Goal: Task Accomplishment & Management: Use online tool/utility

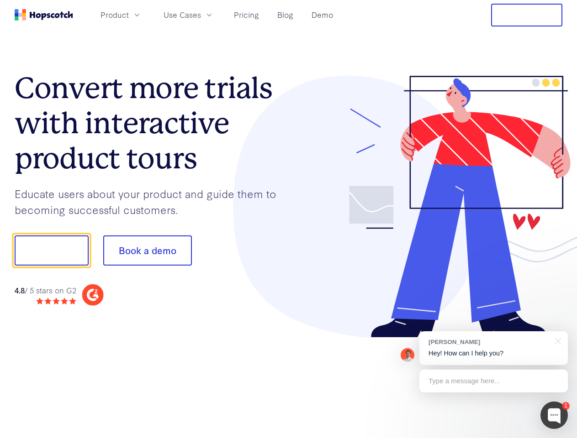
click at [288, 219] on div at bounding box center [425, 207] width 274 height 262
click at [129, 15] on span "Product" at bounding box center [114, 14] width 28 height 11
click at [201, 15] on span "Use Cases" at bounding box center [181, 14] width 37 height 11
click at [526, 15] on button "Free Trial" at bounding box center [526, 15] width 71 height 23
click at [51, 251] on button "Show me!" at bounding box center [52, 251] width 74 height 30
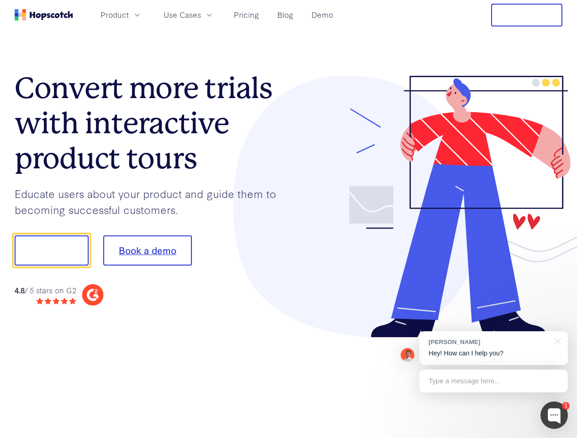
click at [147, 251] on button "Book a demo" at bounding box center [147, 251] width 89 height 30
click at [554, 415] on div at bounding box center [553, 415] width 27 height 27
click at [493, 348] on div "[PERSON_NAME] Hey! How can I help you?" at bounding box center [493, 348] width 148 height 34
click at [556, 341] on div at bounding box center [481, 311] width 171 height 182
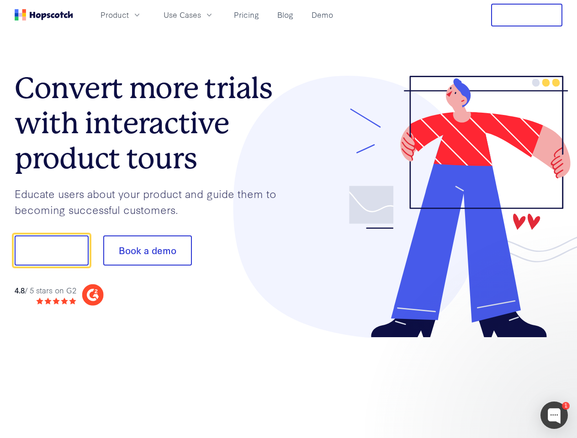
click at [493, 381] on div at bounding box center [481, 311] width 171 height 182
